Goal: Find specific page/section: Find specific page/section

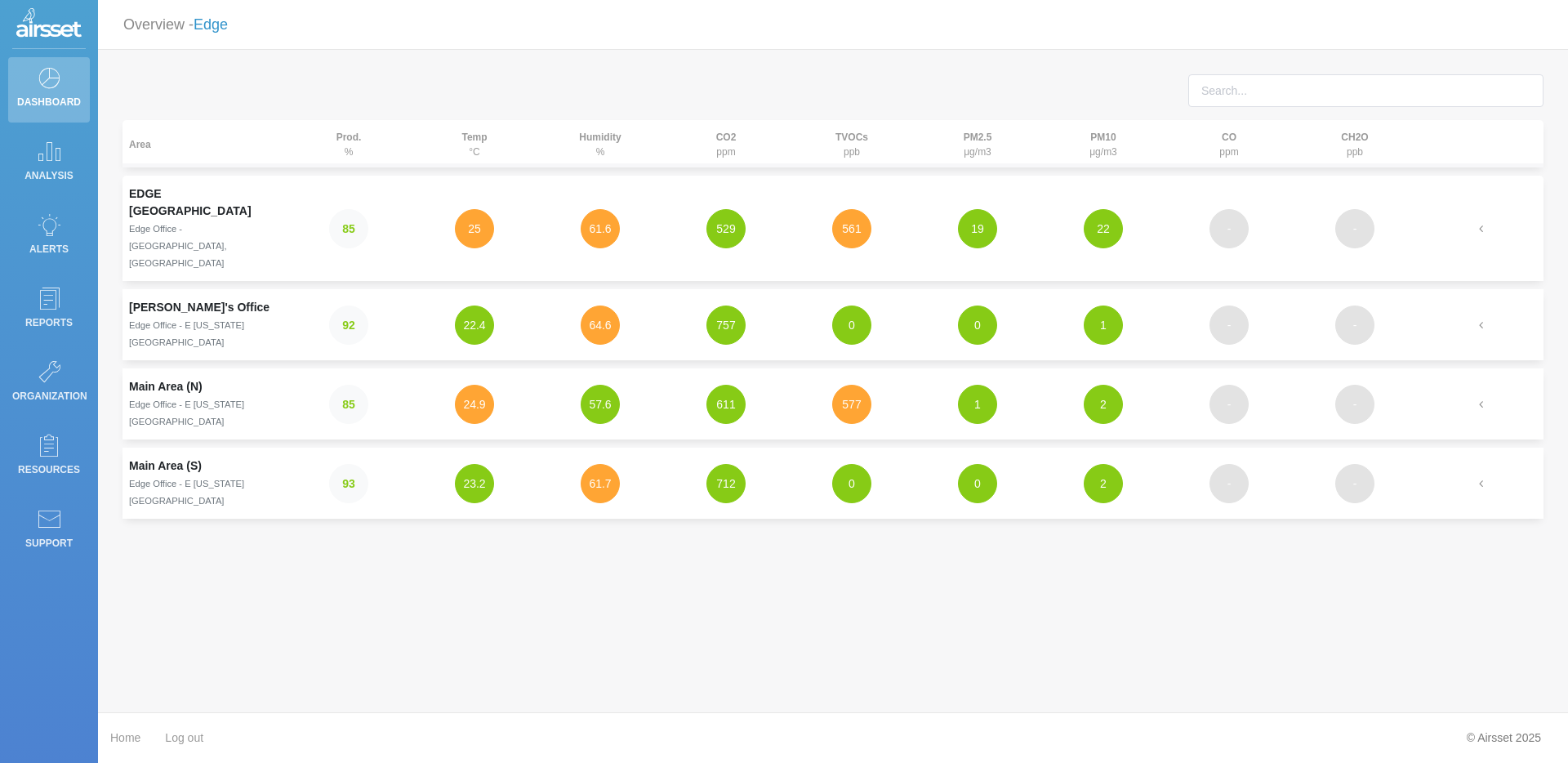
click at [201, 23] on link "Edge" at bounding box center [211, 24] width 34 height 16
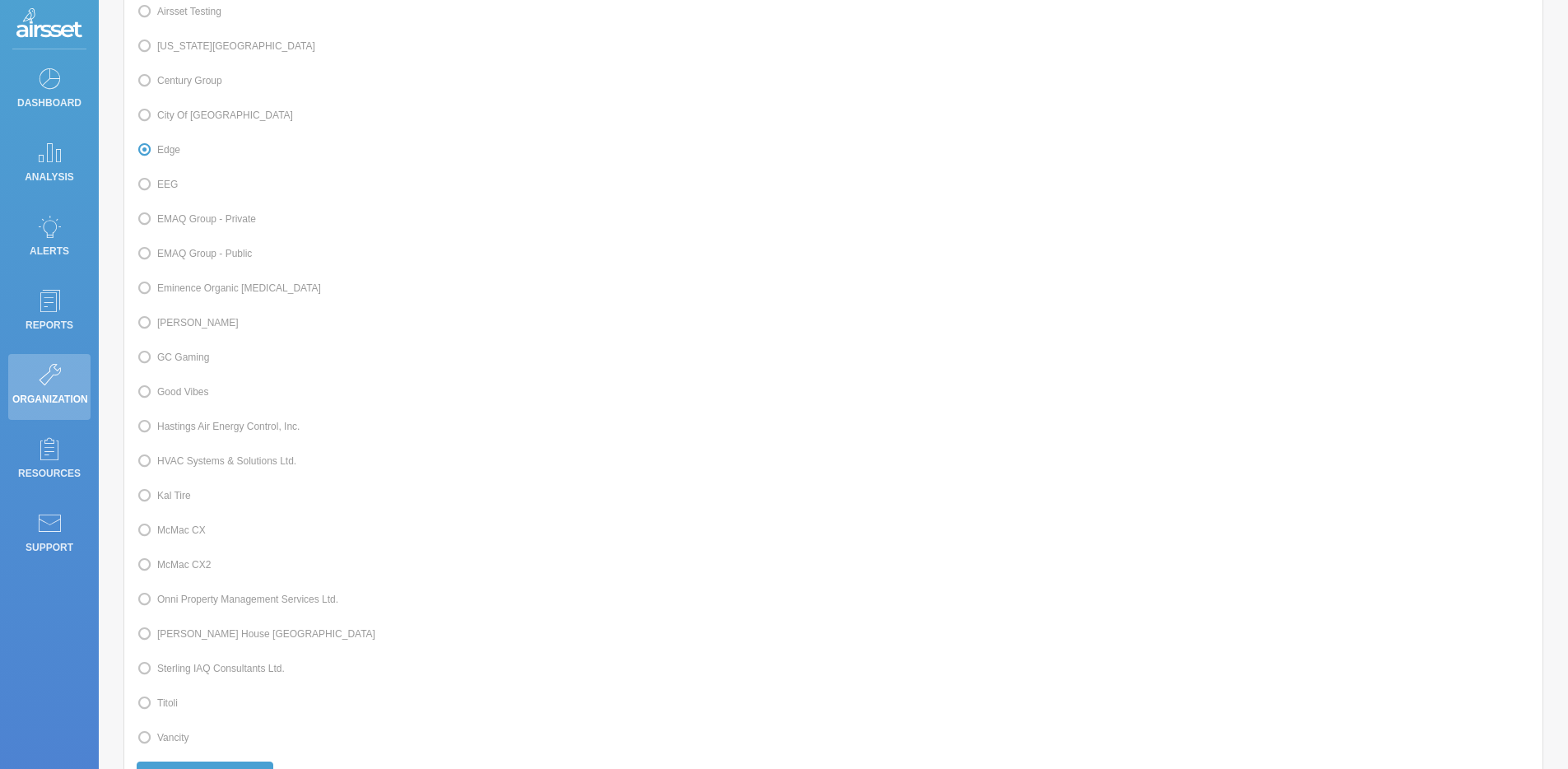
scroll to position [224, 0]
click at [178, 496] on label "Kal Tire" at bounding box center [163, 486] width 54 height 22
click at [168, 490] on input "Kal Tire" at bounding box center [162, 484] width 10 height 10
radio input "true"
radio input "false"
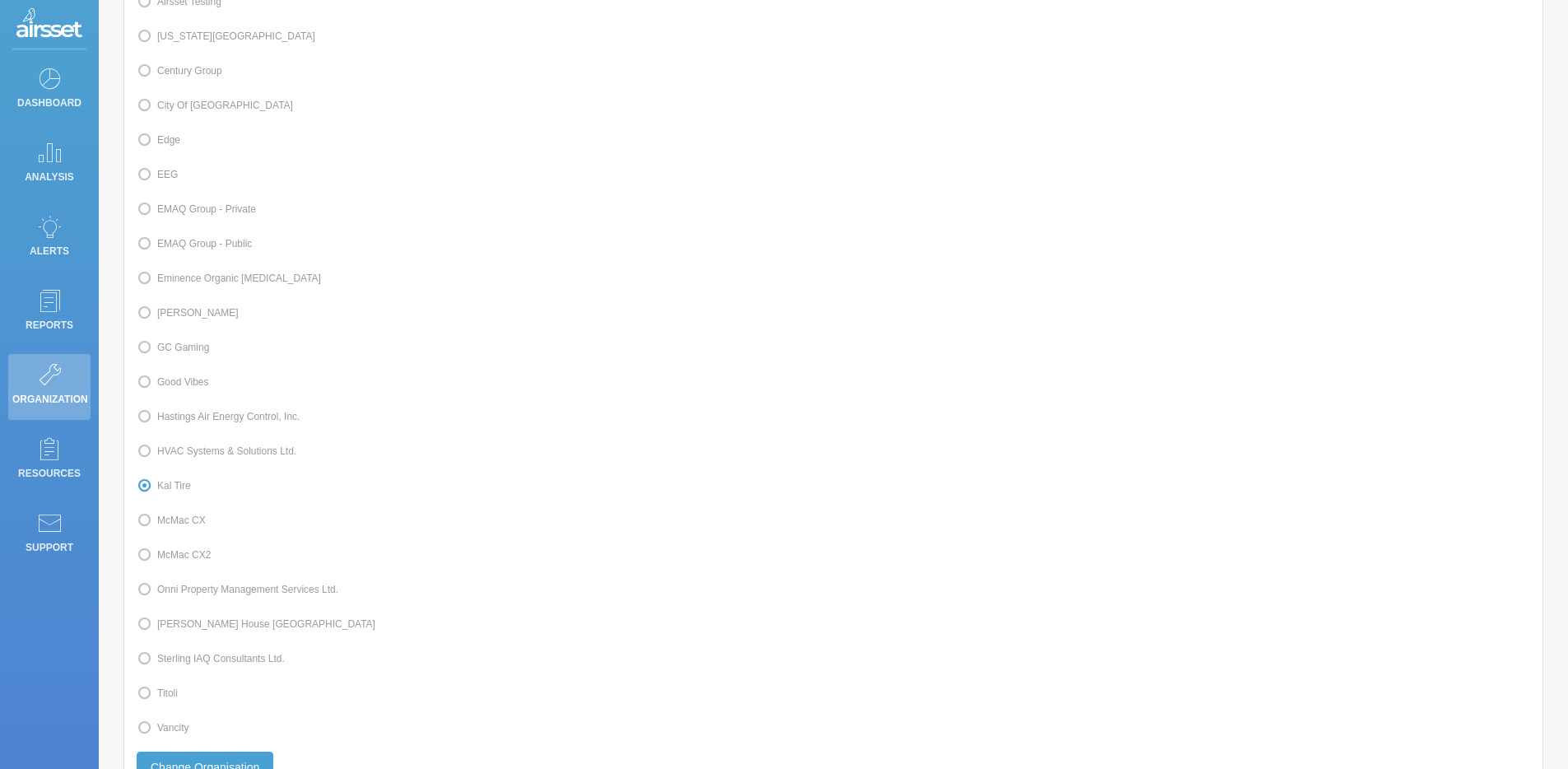
scroll to position [367, 0]
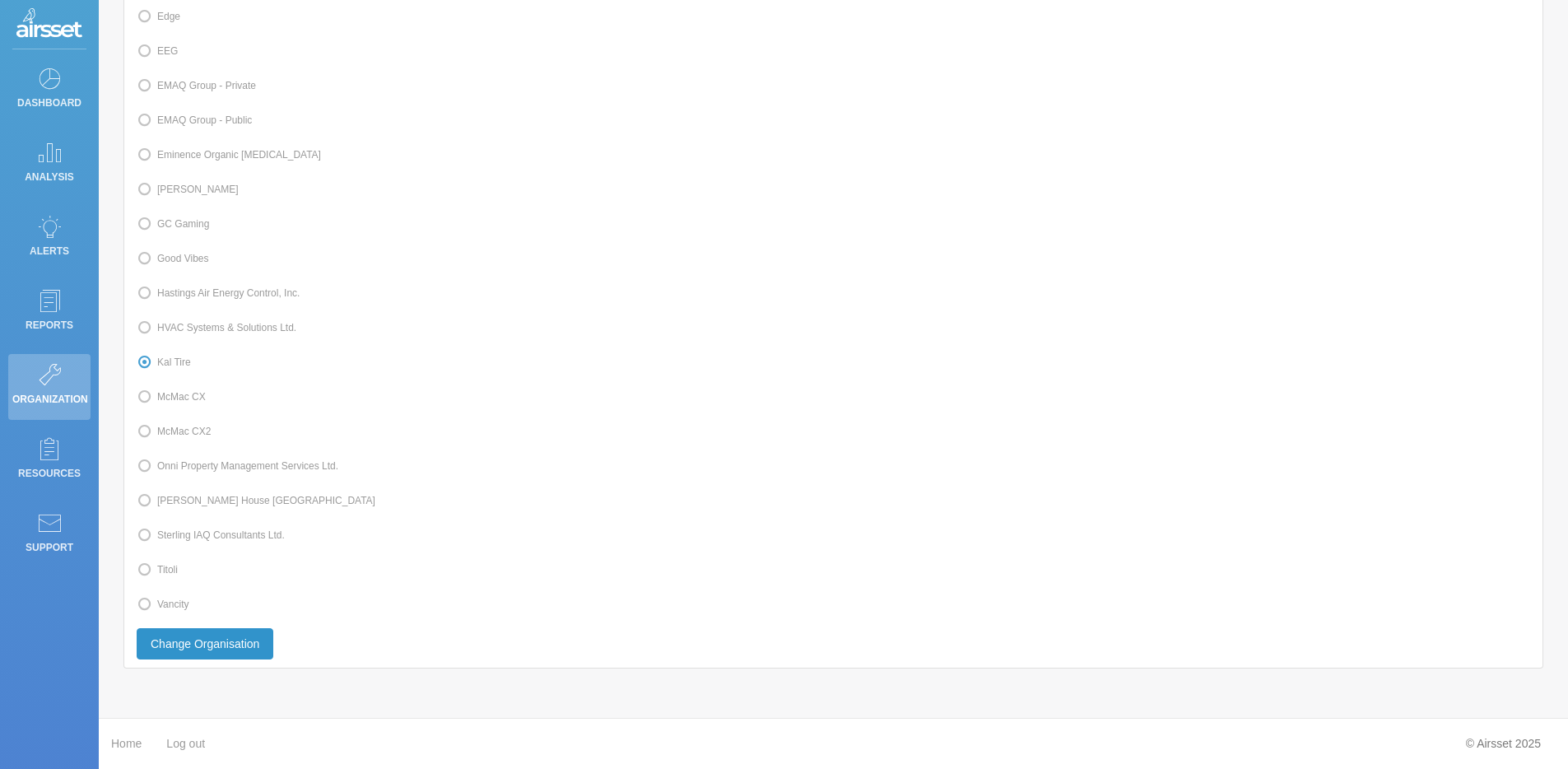
click at [210, 643] on button "Change Organisation" at bounding box center [205, 644] width 136 height 31
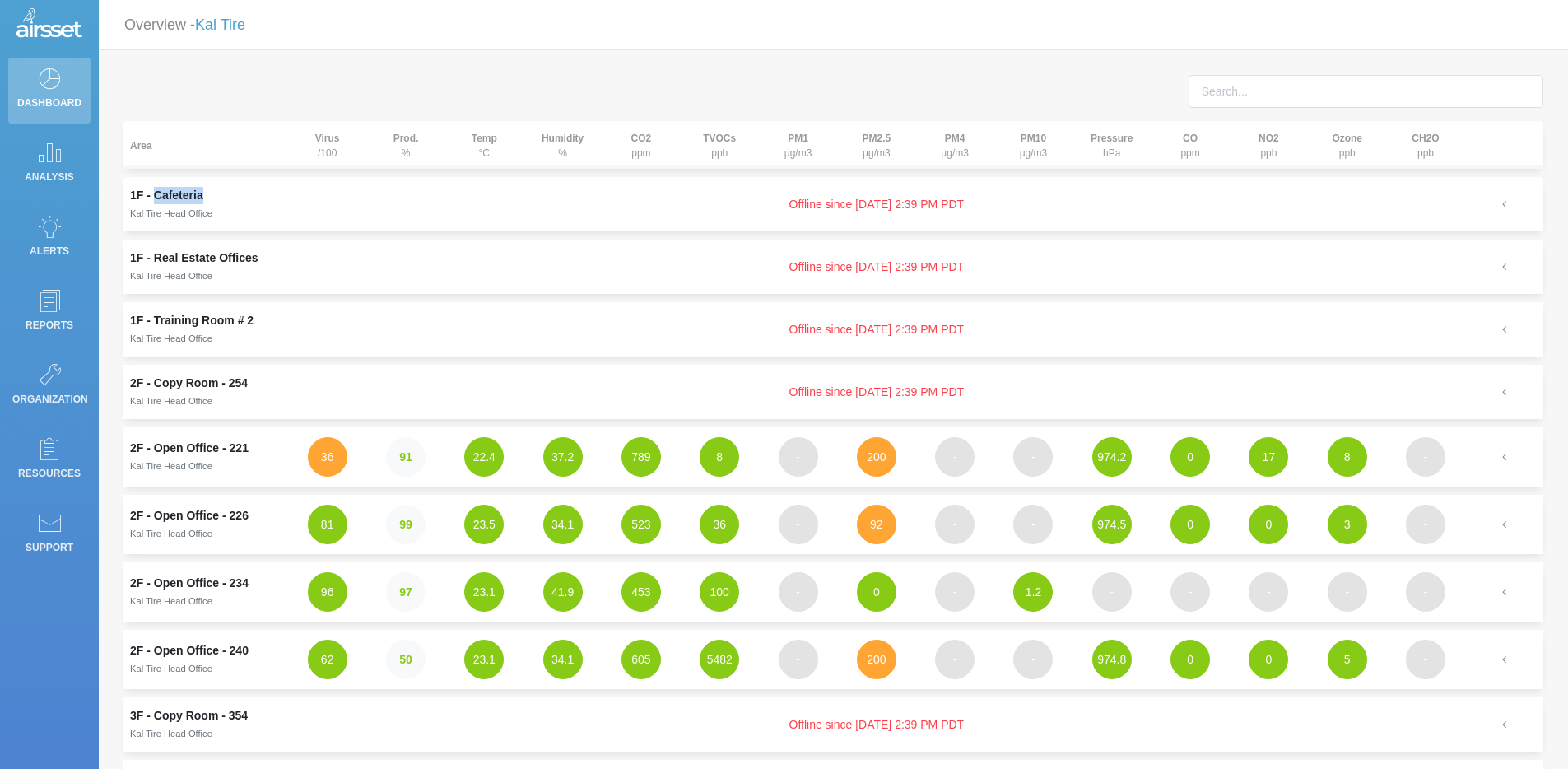
drag, startPoint x: 211, startPoint y: 195, endPoint x: 156, endPoint y: 203, distance: 55.6
click at [156, 203] on td "1F - Cafeteria Kal Tire Head Office" at bounding box center [206, 204] width 165 height 54
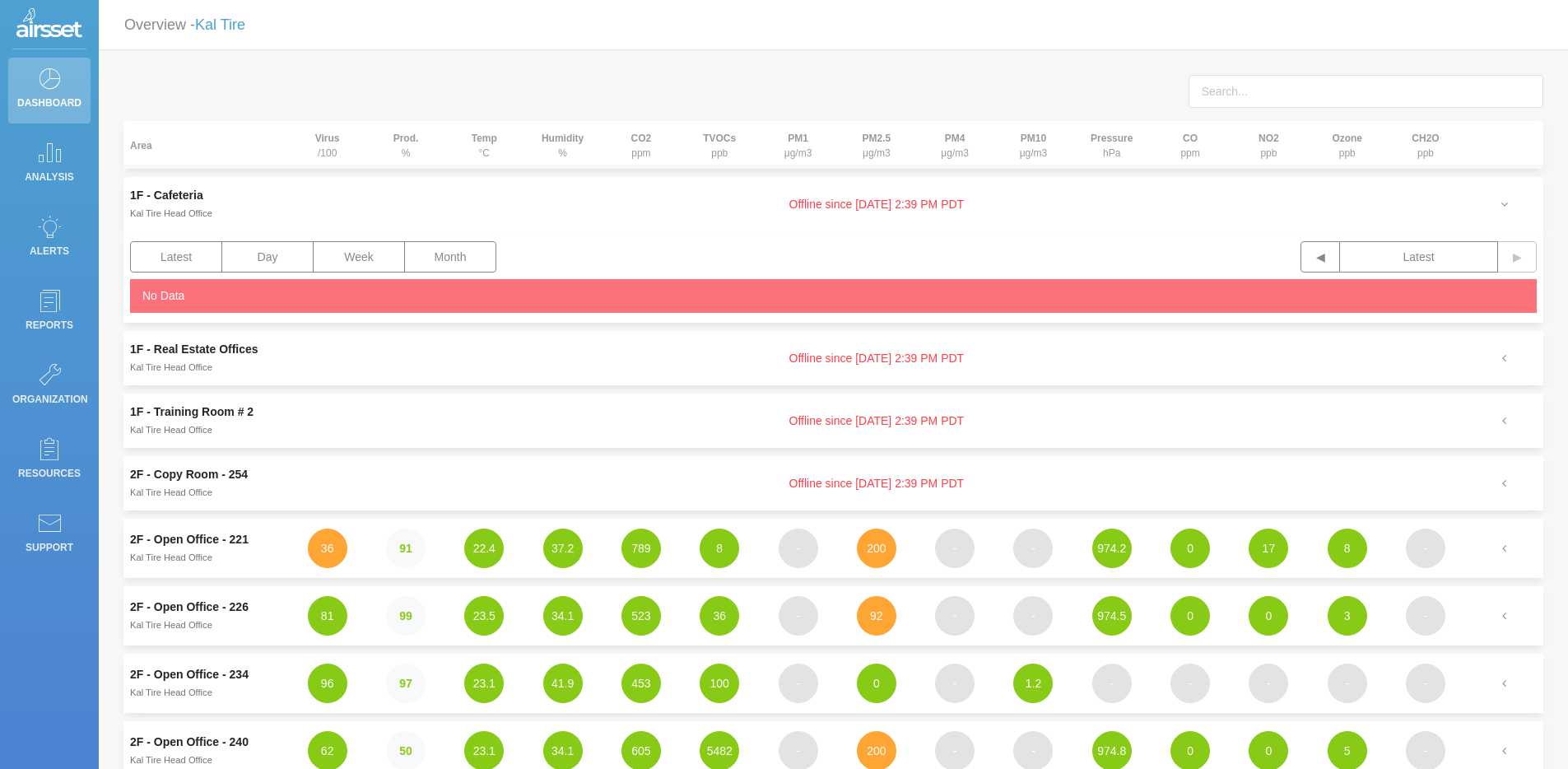
click at [194, 201] on td "1F - Cafeteria Kal Tire Head Office" at bounding box center [206, 204] width 165 height 54
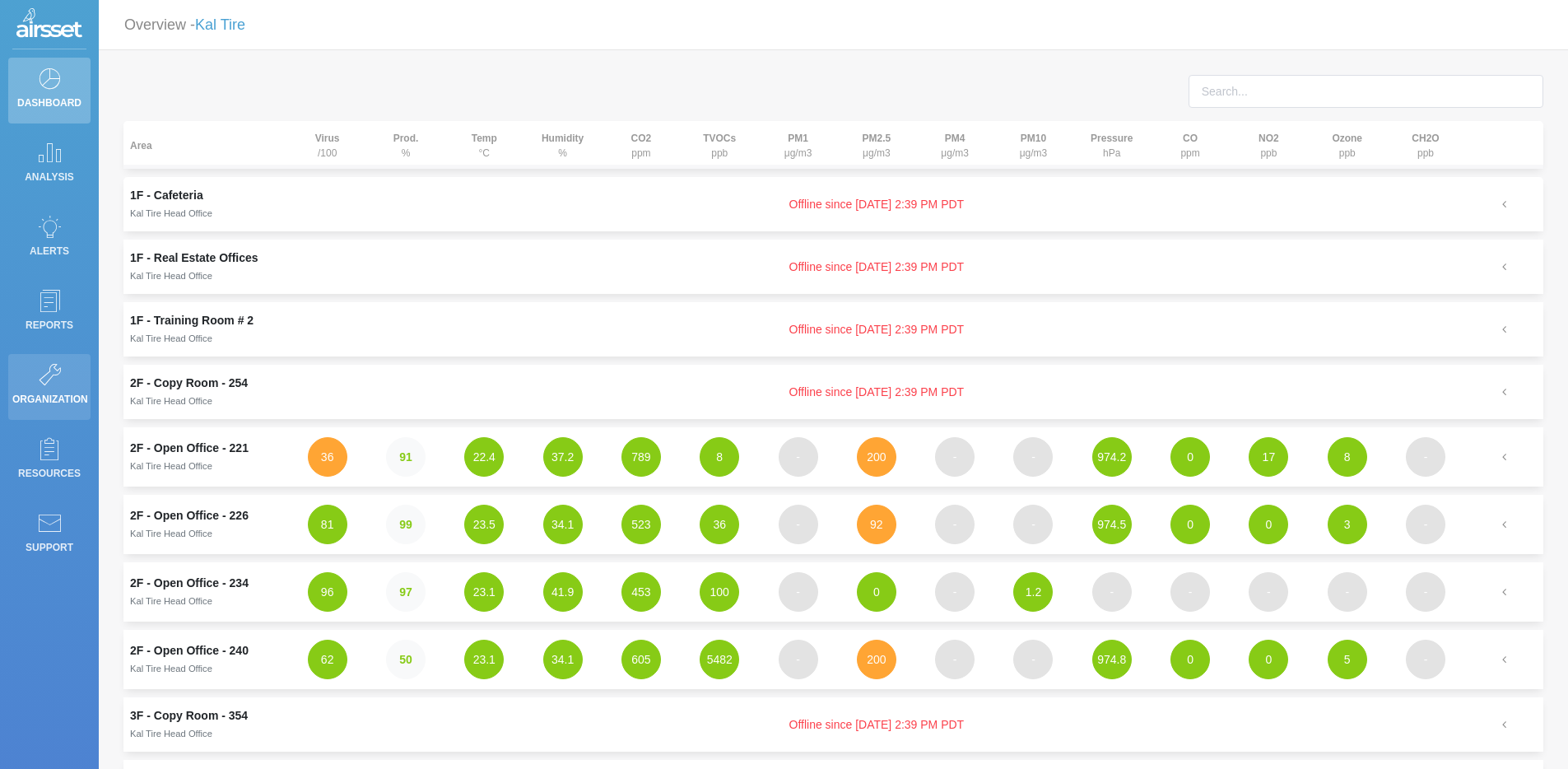
click at [78, 379] on link "Organization" at bounding box center [49, 387] width 82 height 66
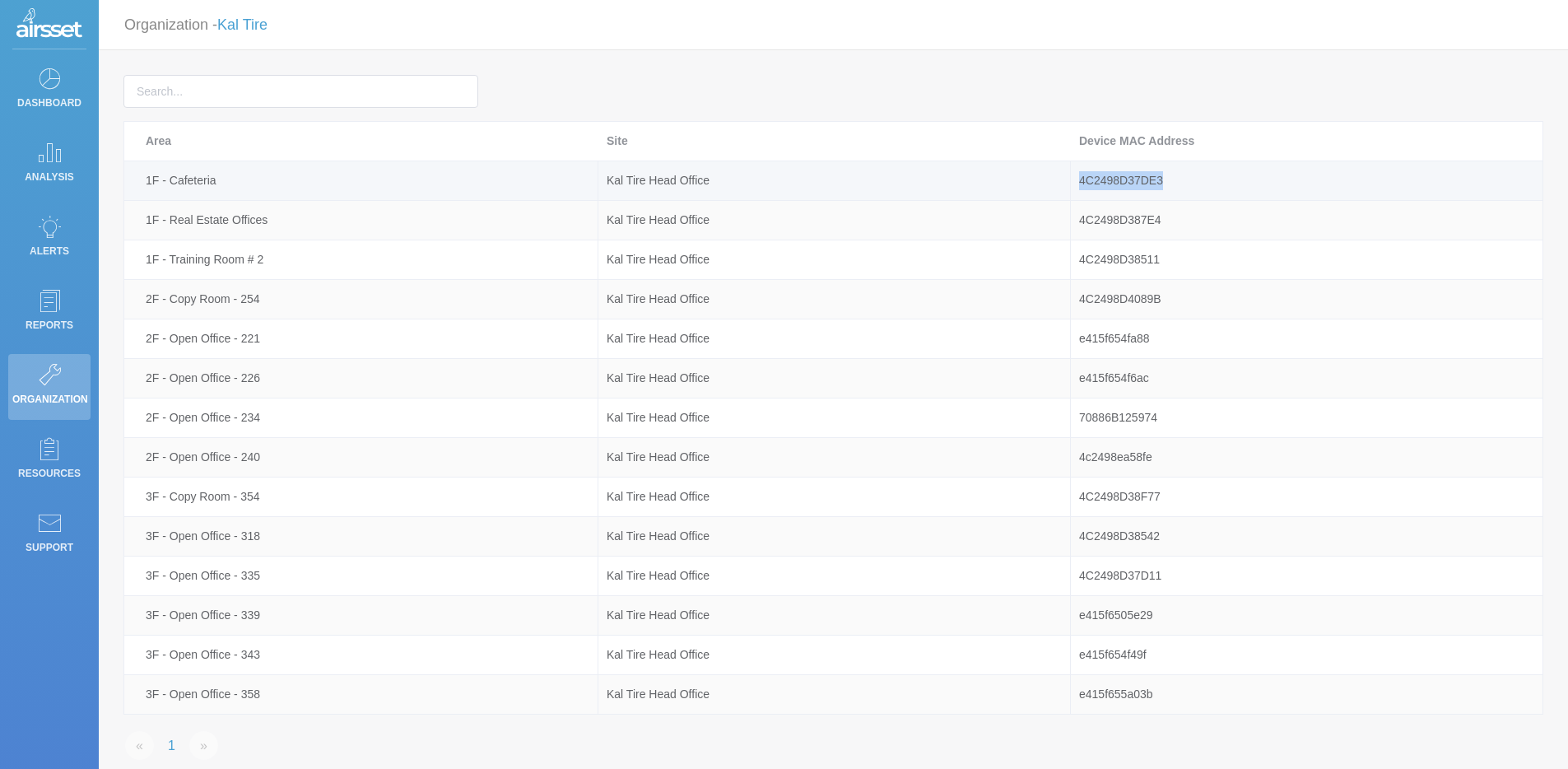
drag, startPoint x: 1178, startPoint y: 182, endPoint x: 1082, endPoint y: 183, distance: 96.0
click at [1082, 183] on div "4C2498D37DE3" at bounding box center [1306, 181] width 472 height 19
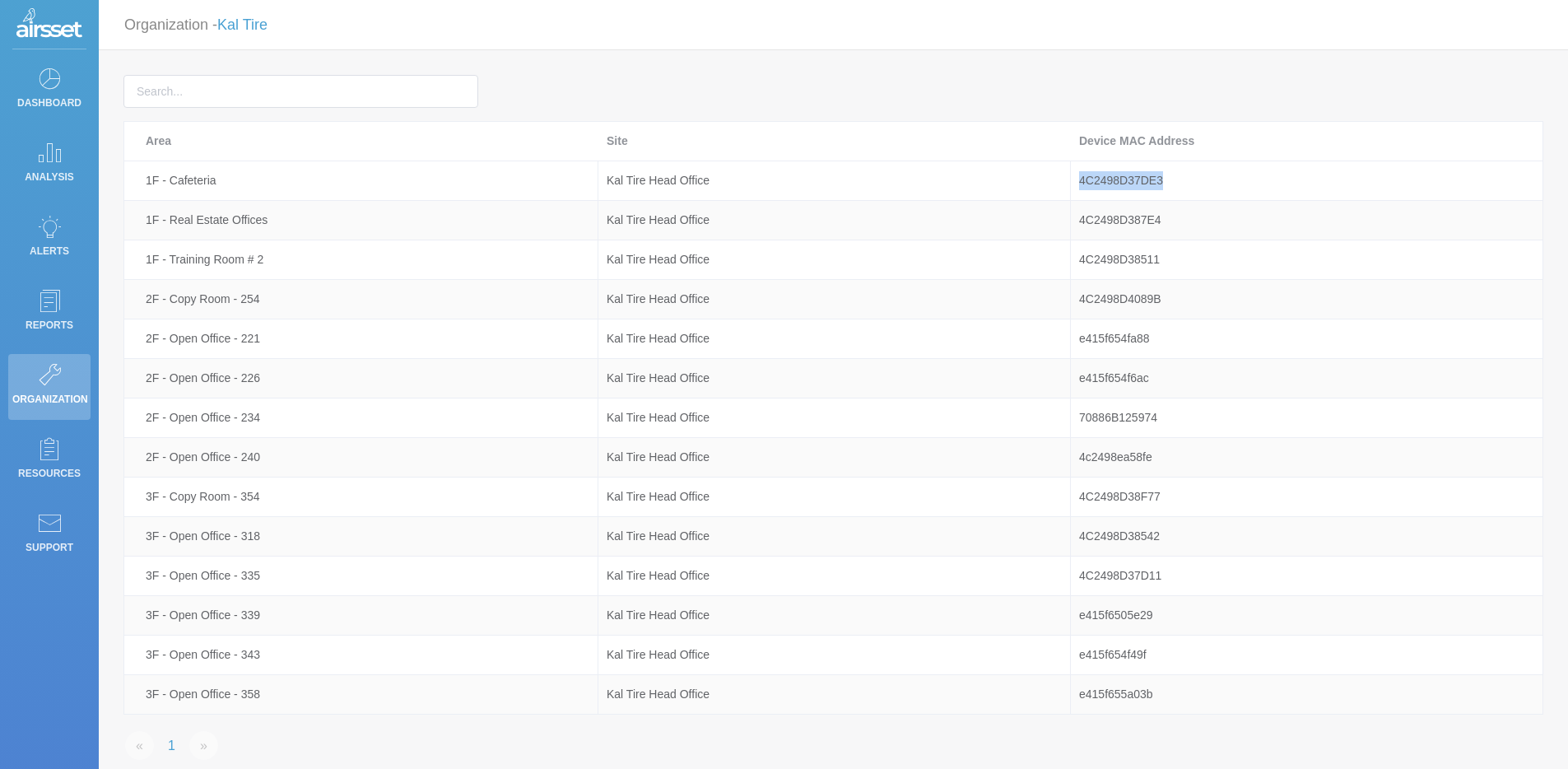
copy div "4C2498D37DE3"
click at [61, 95] on p "Dashboard" at bounding box center [49, 103] width 74 height 25
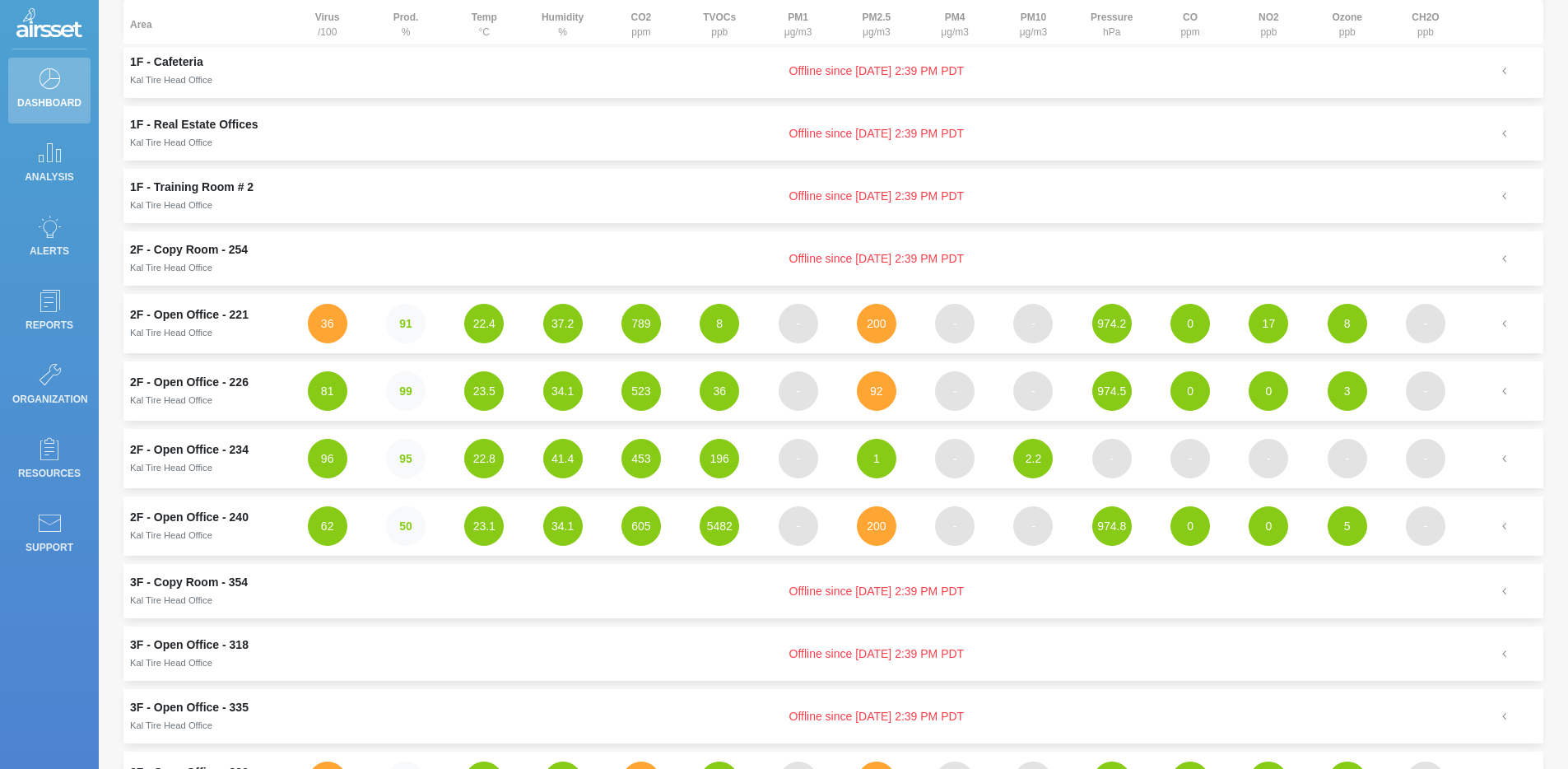
scroll to position [139, 0]
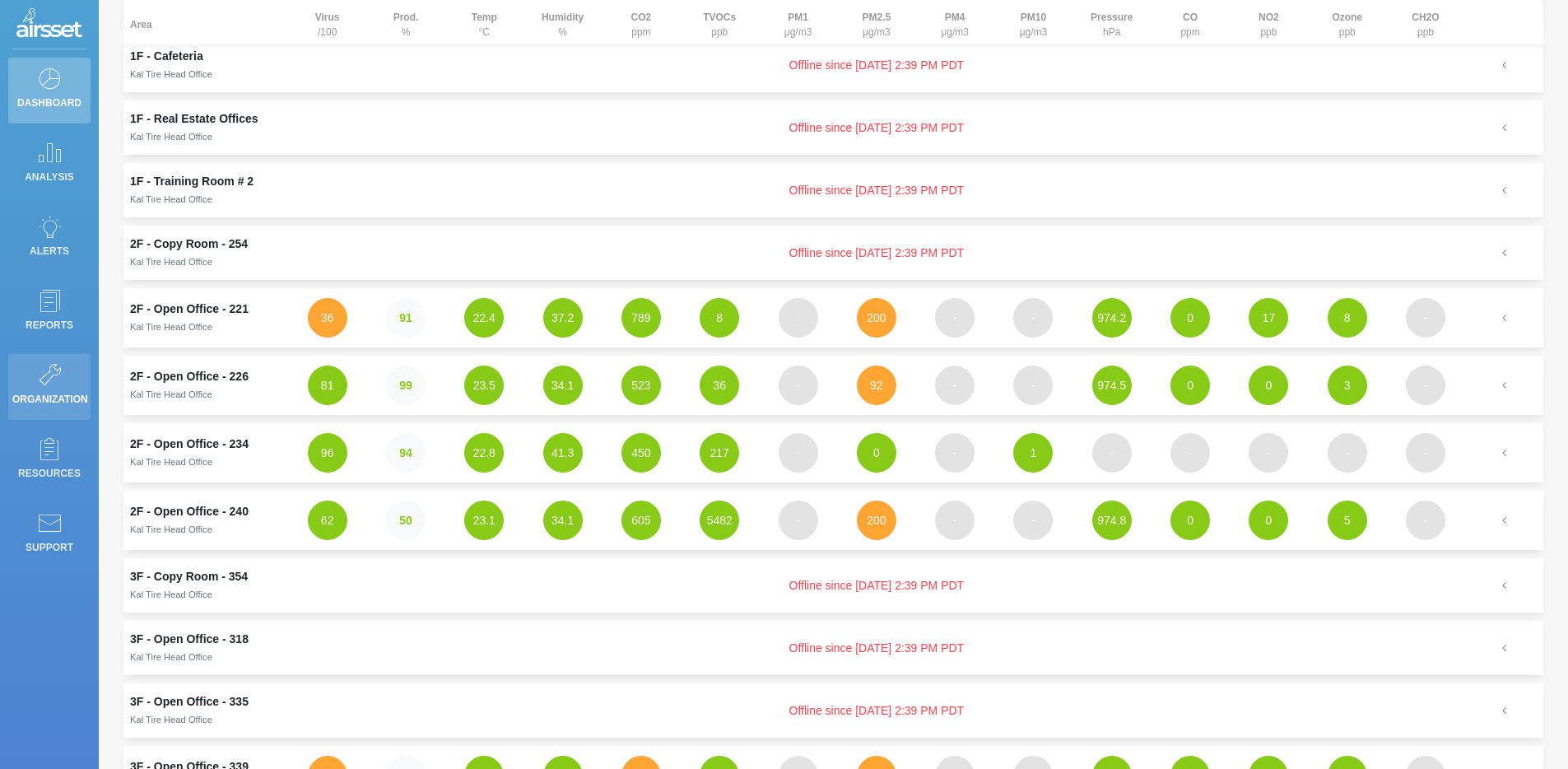
click at [53, 377] on icon at bounding box center [49, 374] width 25 height 23
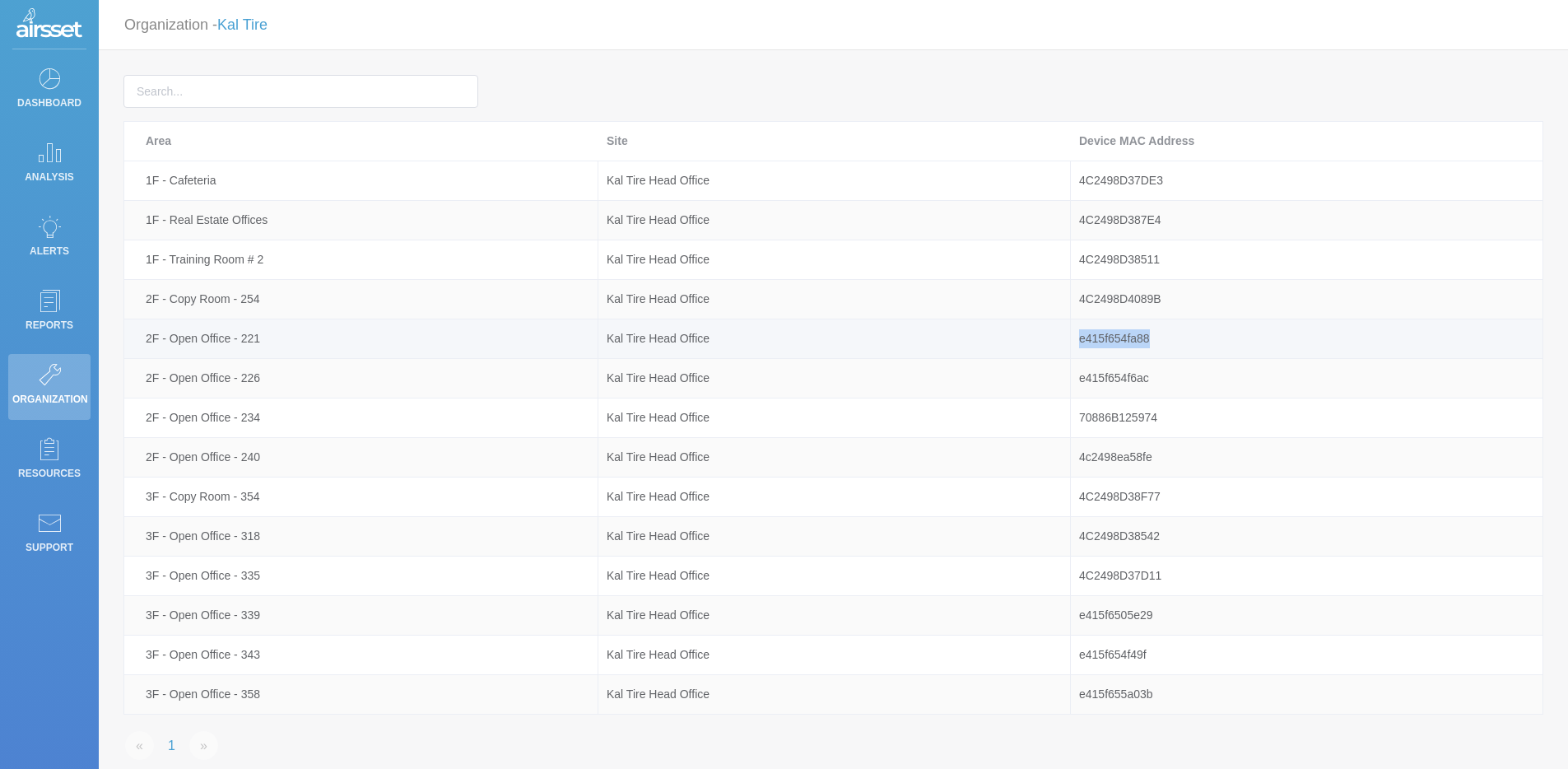
drag, startPoint x: 1194, startPoint y: 335, endPoint x: 1069, endPoint y: 342, distance: 125.2
click at [1069, 342] on tr "2F - Open Office - 221 Kal Tire Head Office e415f654fa88" at bounding box center [834, 340] width 1419 height 40
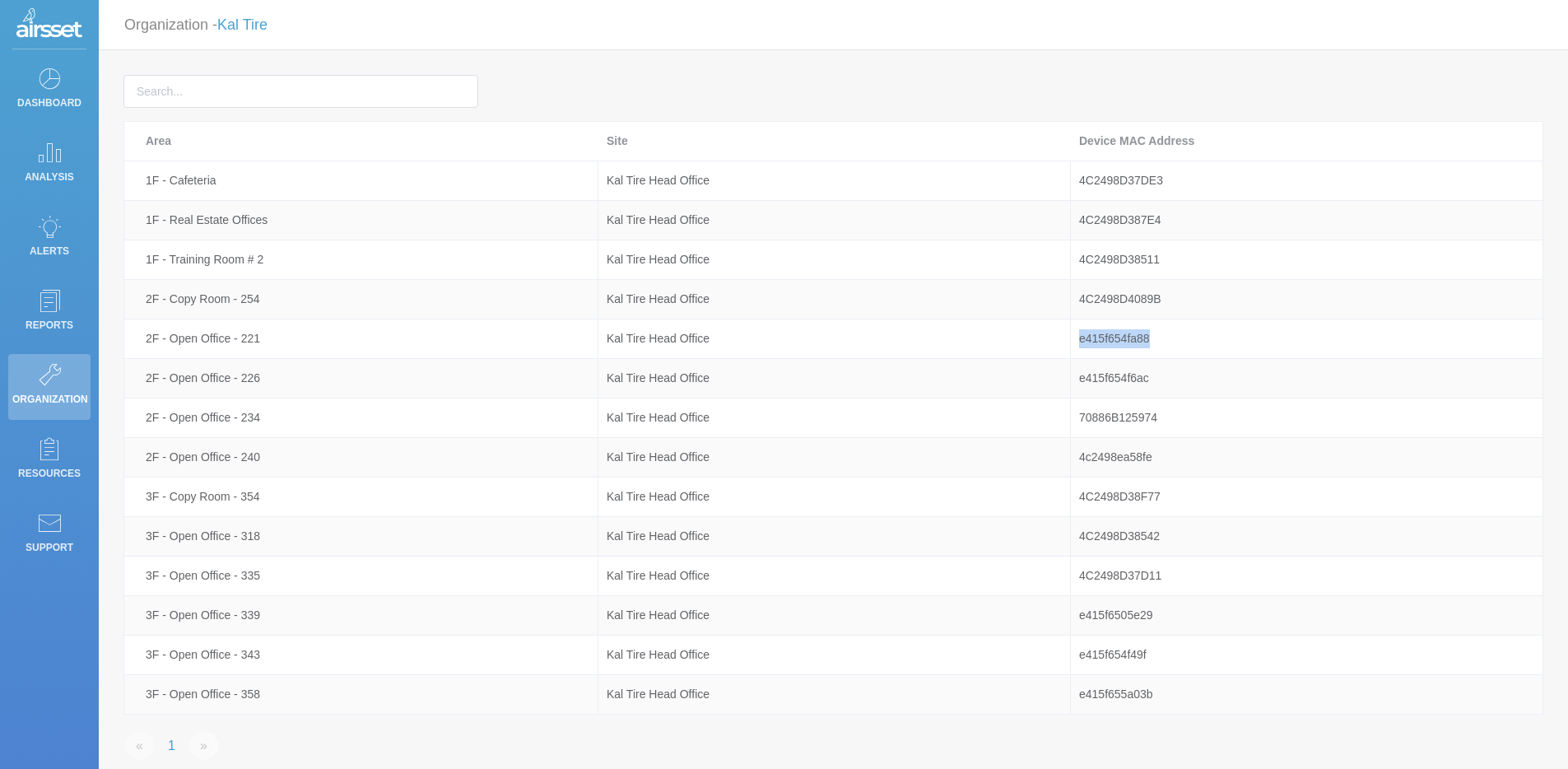
copy tr "e415f654fa88"
click at [72, 79] on link "Dashboard" at bounding box center [49, 91] width 82 height 66
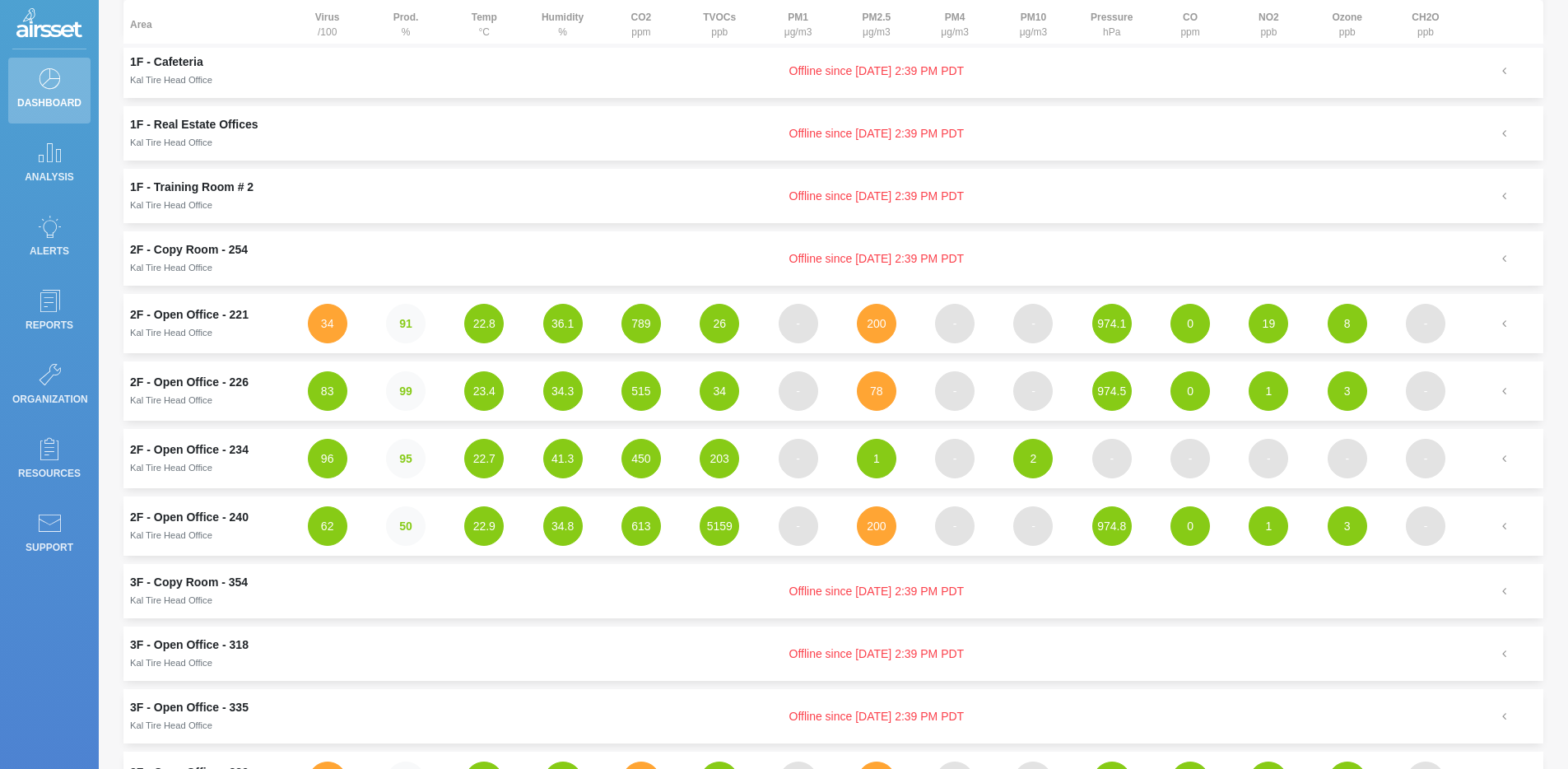
scroll to position [149, 0]
